Goal: Transaction & Acquisition: Purchase product/service

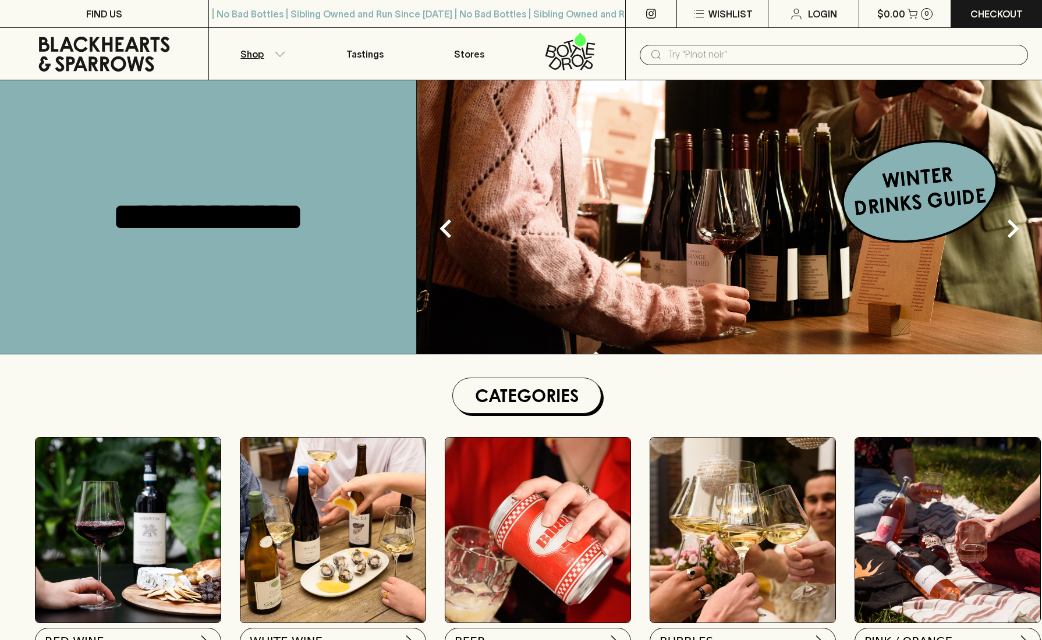
click at [257, 47] on p "Shop" at bounding box center [251, 54] width 23 height 14
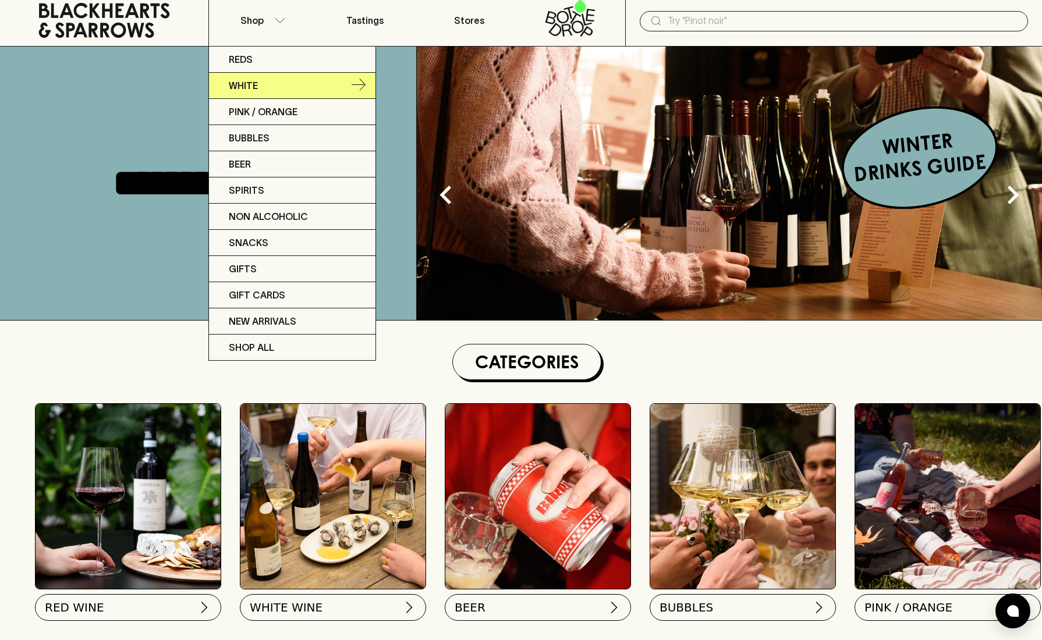
click at [259, 87] on link "White" at bounding box center [292, 86] width 167 height 26
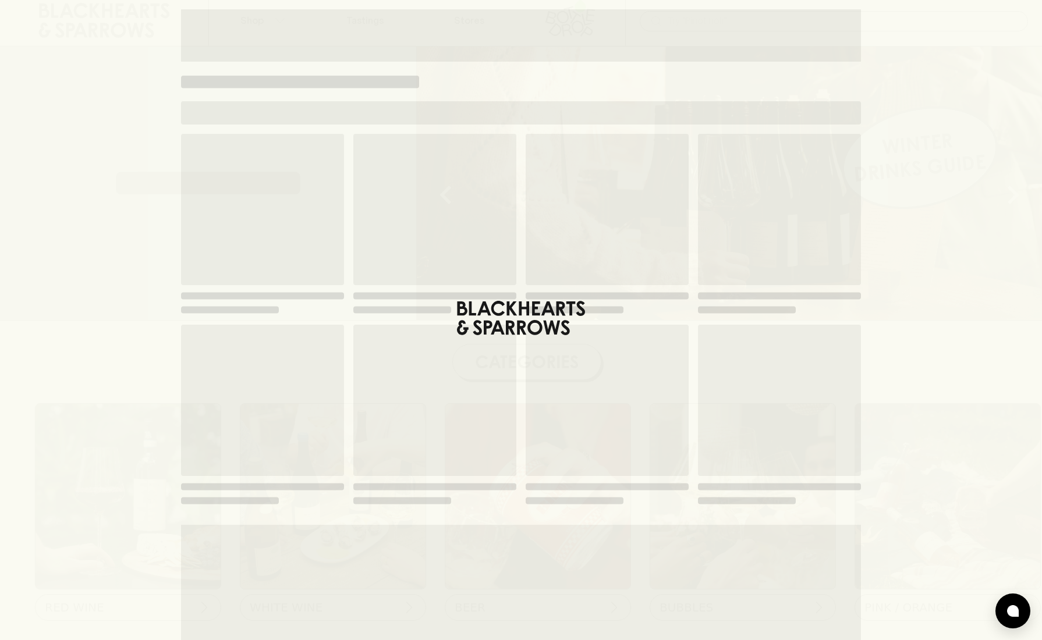
scroll to position [28, 0]
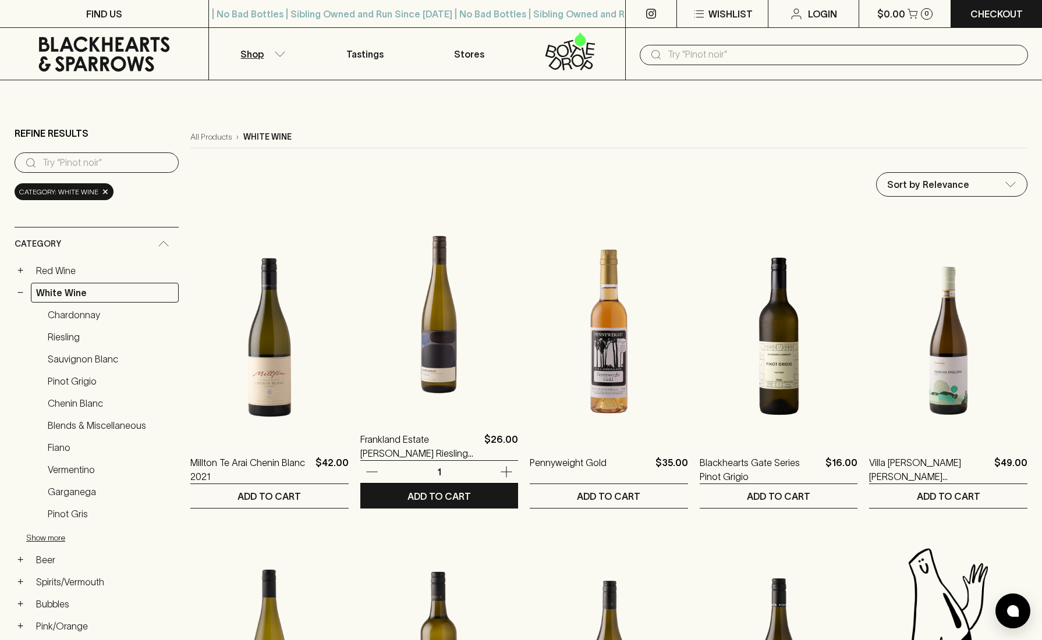
click at [405, 348] on img at bounding box center [439, 313] width 158 height 204
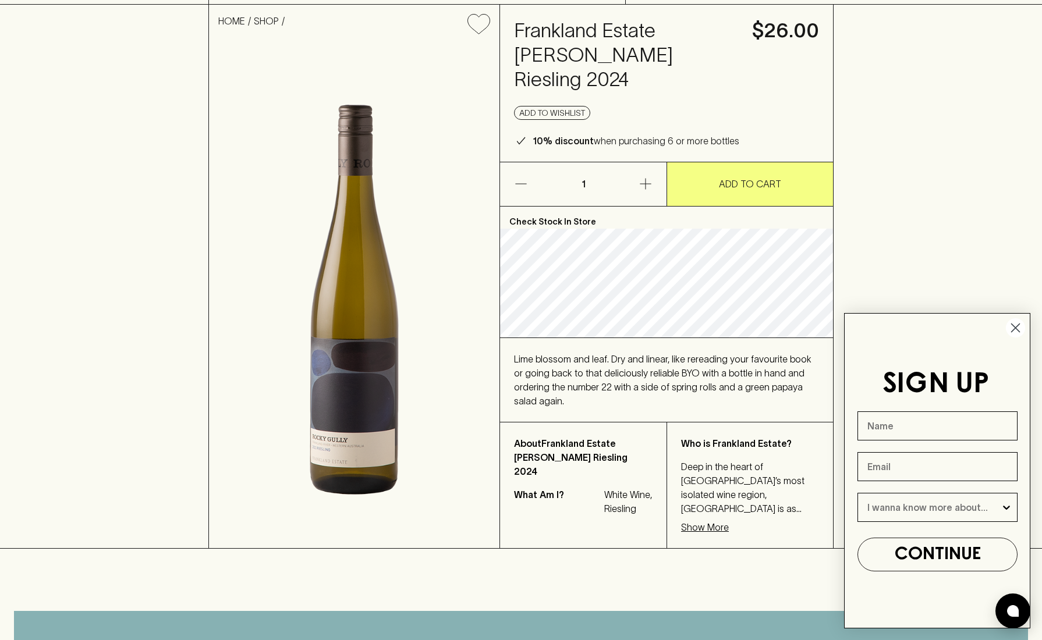
scroll to position [77, 0]
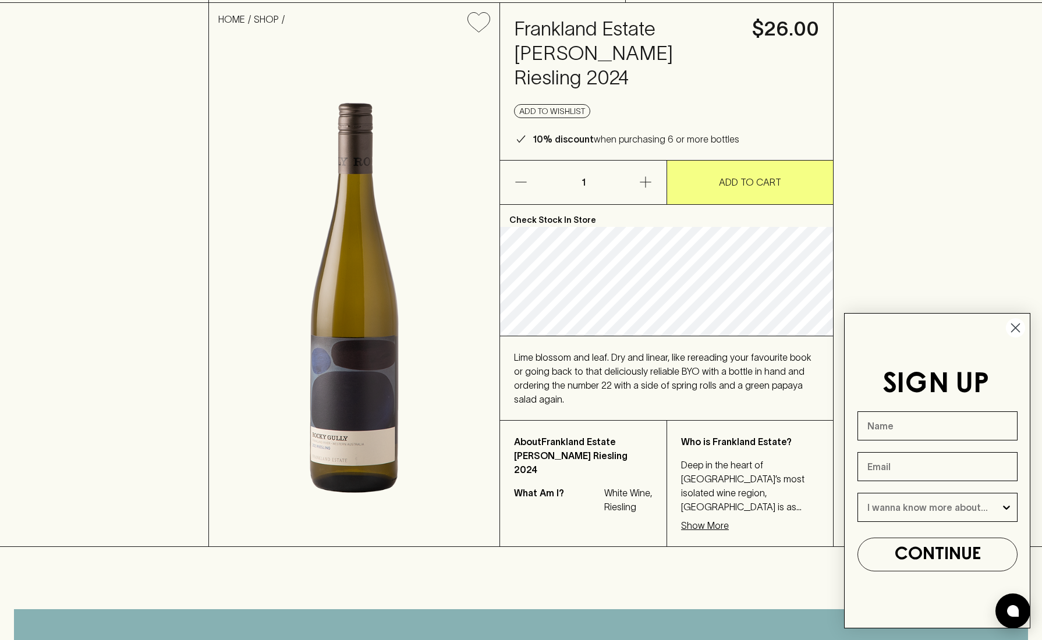
click at [723, 519] on p "Show More" at bounding box center [705, 526] width 48 height 14
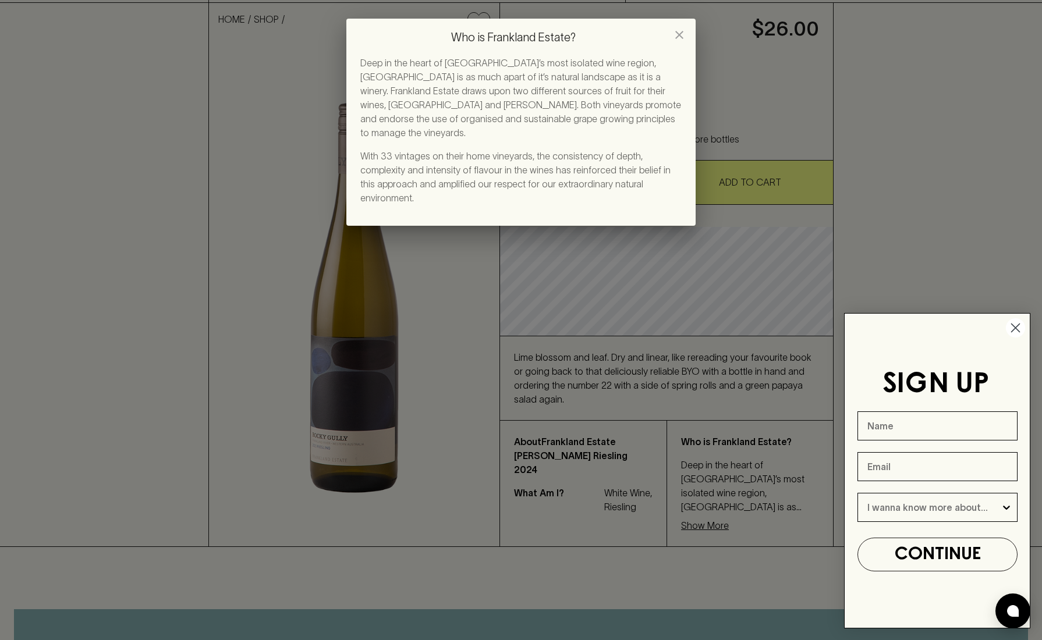
click at [222, 147] on div "Who is Frankland Estate? Deep in the heart of [GEOGRAPHIC_DATA]’s most isolated…" at bounding box center [521, 320] width 1042 height 640
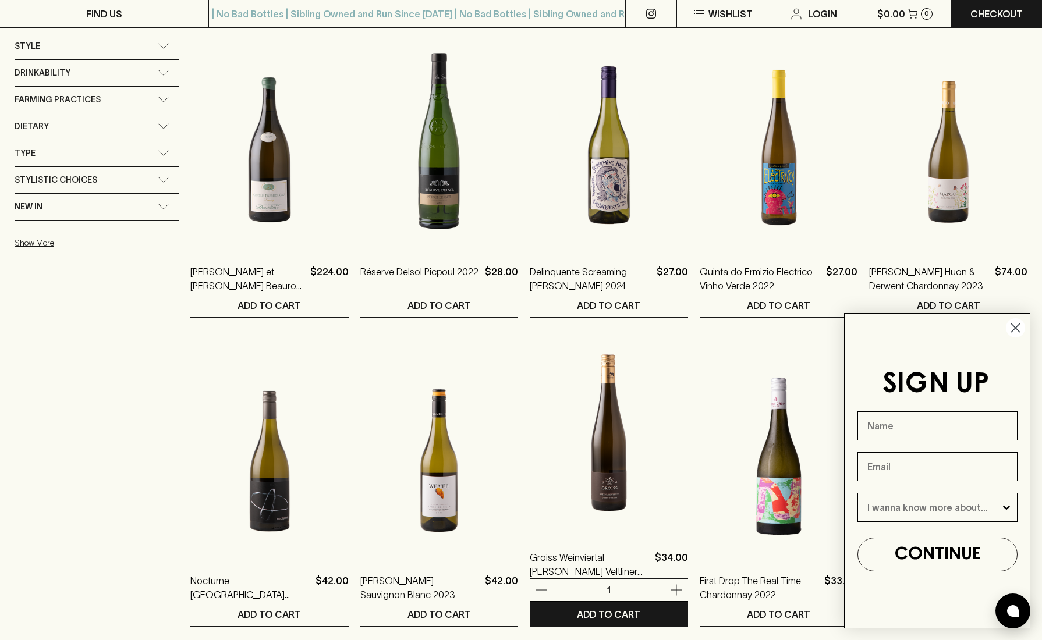
scroll to position [796, 0]
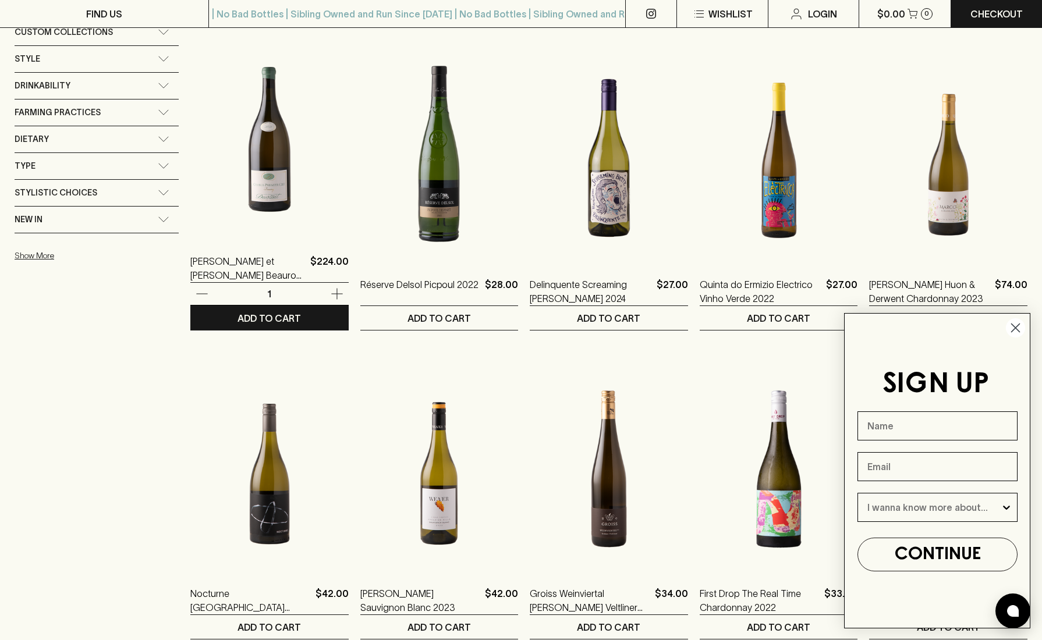
click at [282, 219] on img at bounding box center [269, 135] width 158 height 204
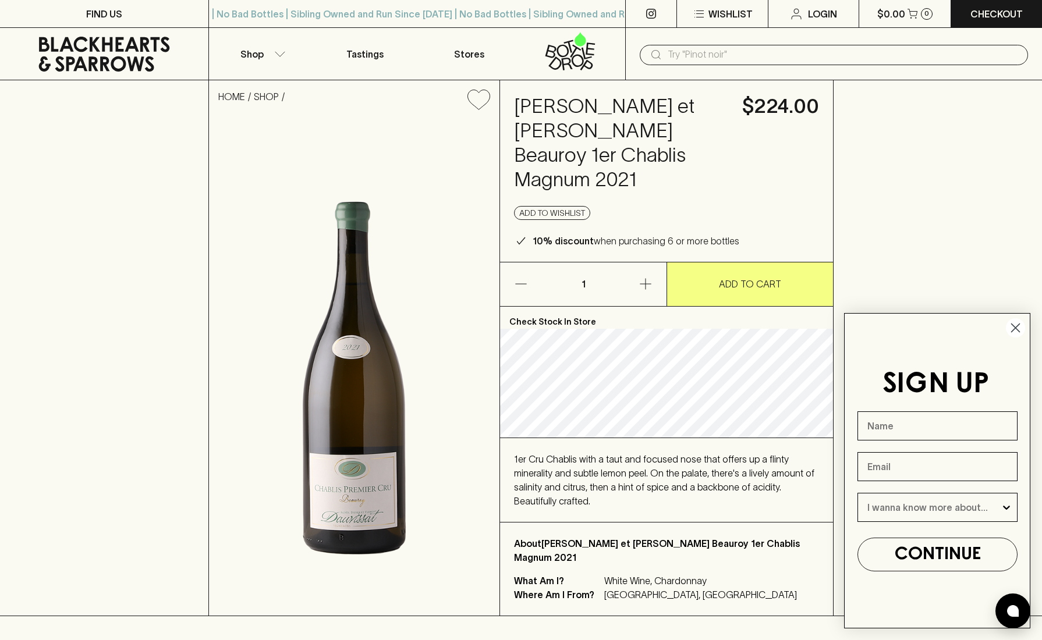
click at [486, 97] on icon "Add to wishlist" at bounding box center [479, 100] width 22 height 20
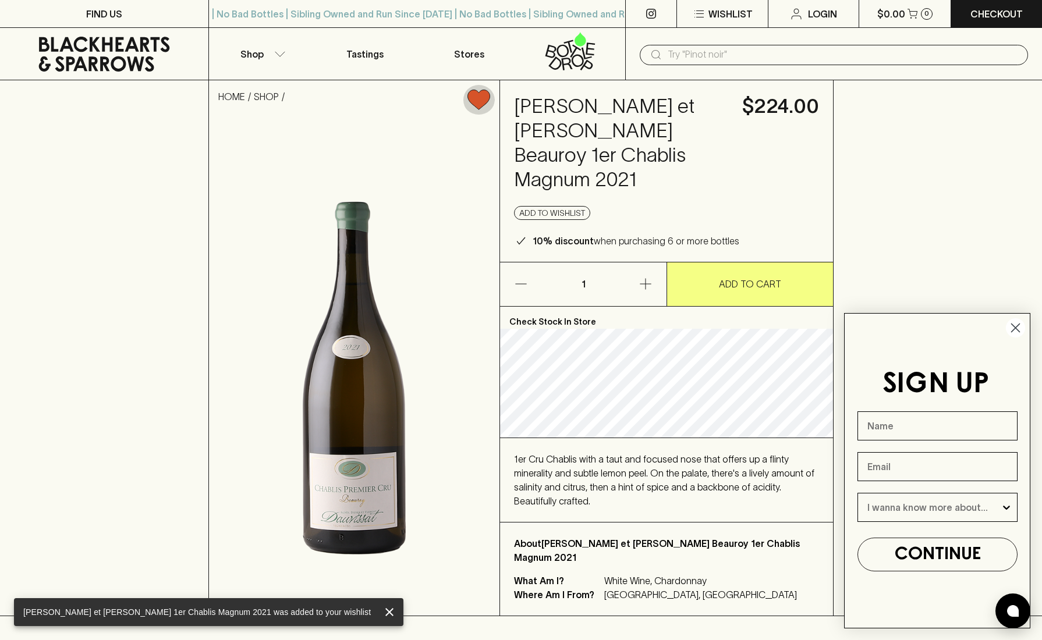
click at [486, 97] on icon "Remove from wishlist" at bounding box center [479, 100] width 22 height 20
